Goal: Transaction & Acquisition: Purchase product/service

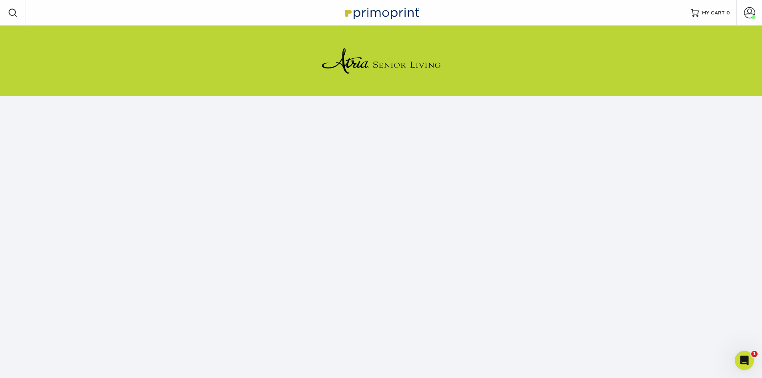
scroll to position [73, 0]
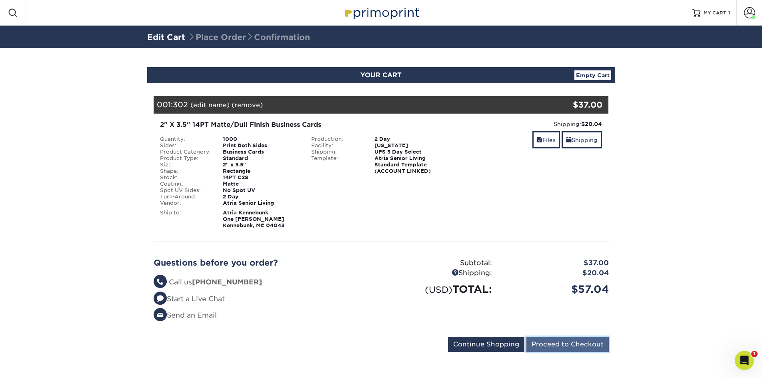
click at [589, 345] on input "Proceed to Checkout" at bounding box center [567, 344] width 82 height 15
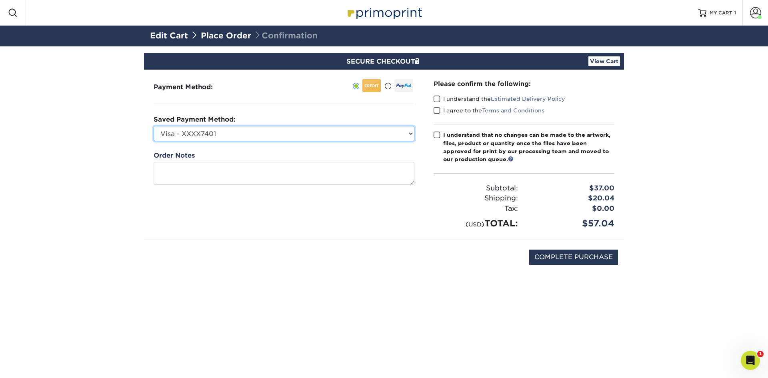
click at [226, 131] on select "Visa - XXXX7401 Visa - XXXX3378 Visa - XXXX7377 Visa - XXXX3889 Visa - XXXX7377…" at bounding box center [284, 133] width 261 height 15
select select "75345"
click at [154, 126] on select "Visa - XXXX7401 Visa - XXXX3378 Visa - XXXX7377 Visa - XXXX3889 Visa - XXXX7377…" at bounding box center [284, 133] width 261 height 15
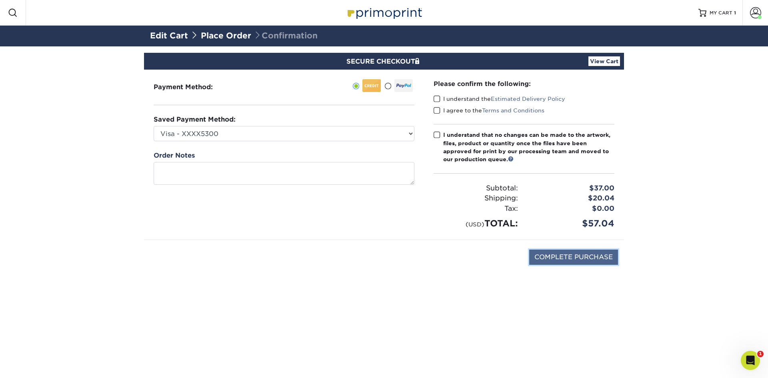
click at [572, 257] on input "COMPLETE PURCHASE" at bounding box center [573, 257] width 89 height 15
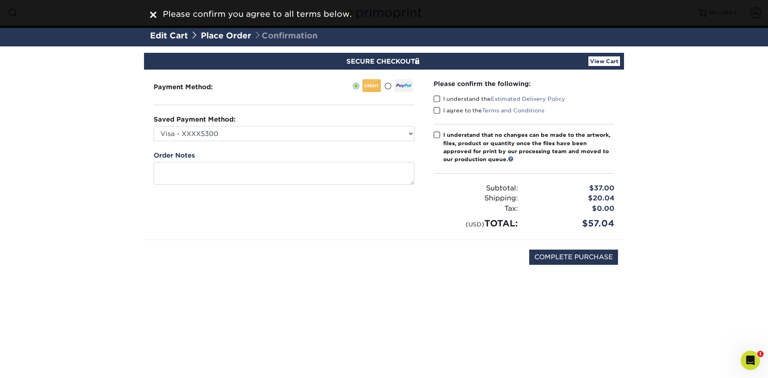
click at [438, 97] on span at bounding box center [437, 99] width 7 height 8
click at [0, 0] on input "I understand the Estimated Delivery Policy" at bounding box center [0, 0] width 0 height 0
click at [439, 113] on span at bounding box center [437, 111] width 7 height 8
click at [0, 0] on input "I agree to the Terms and Conditions" at bounding box center [0, 0] width 0 height 0
click at [439, 134] on span at bounding box center [437, 135] width 7 height 8
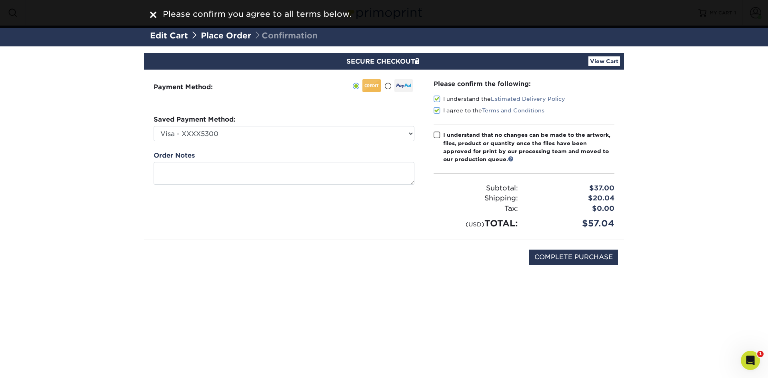
click at [0, 0] on input "I understand that no changes can be made to the artwork, files, product or quan…" at bounding box center [0, 0] width 0 height 0
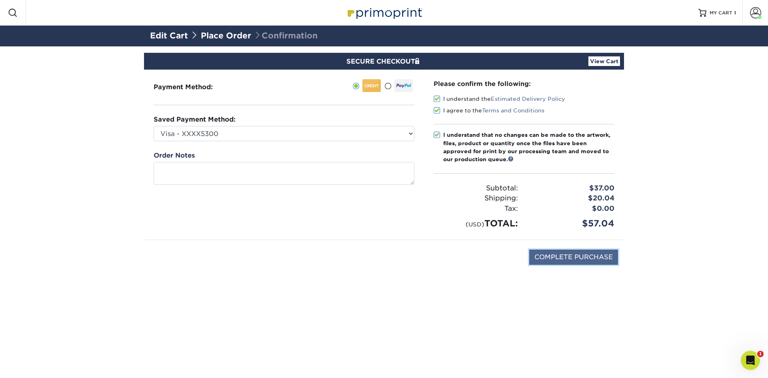
click at [575, 258] on input "COMPLETE PURCHASE" at bounding box center [573, 257] width 89 height 15
type input "PROCESSING, PLEASE WAIT..."
